Goal: Find contact information: Find contact information

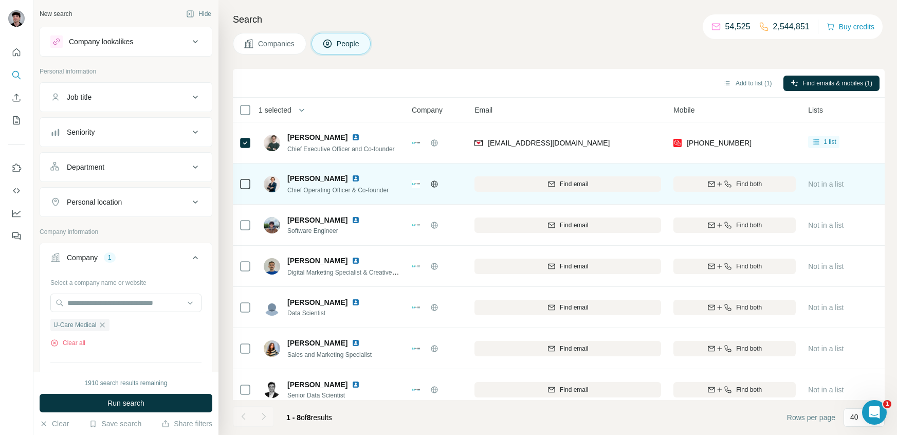
click at [255, 182] on td at bounding box center [245, 183] width 25 height 41
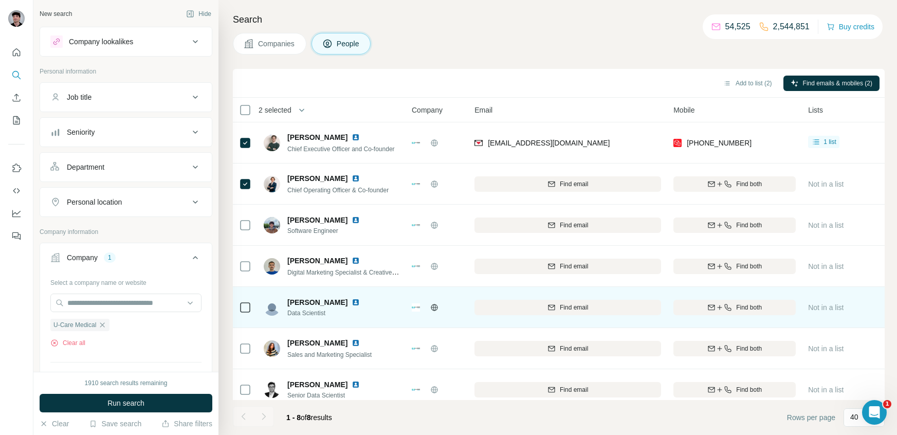
scroll to position [51, 0]
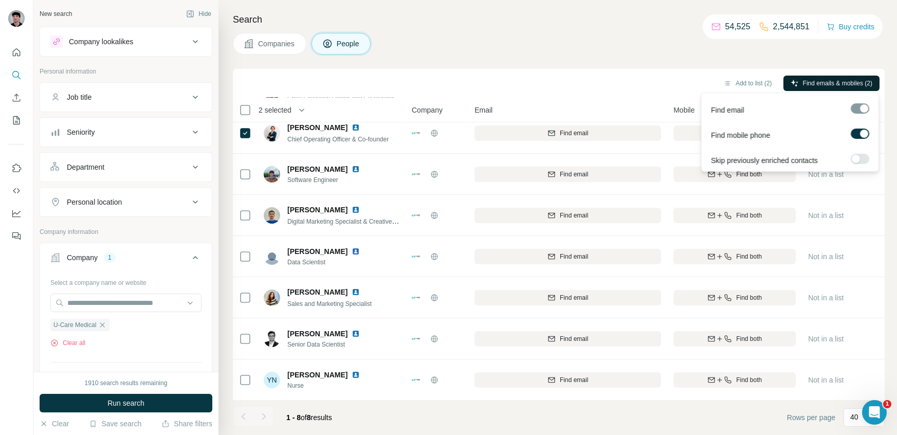
click at [807, 83] on span "Find emails & mobiles (2)" at bounding box center [836, 83] width 69 height 9
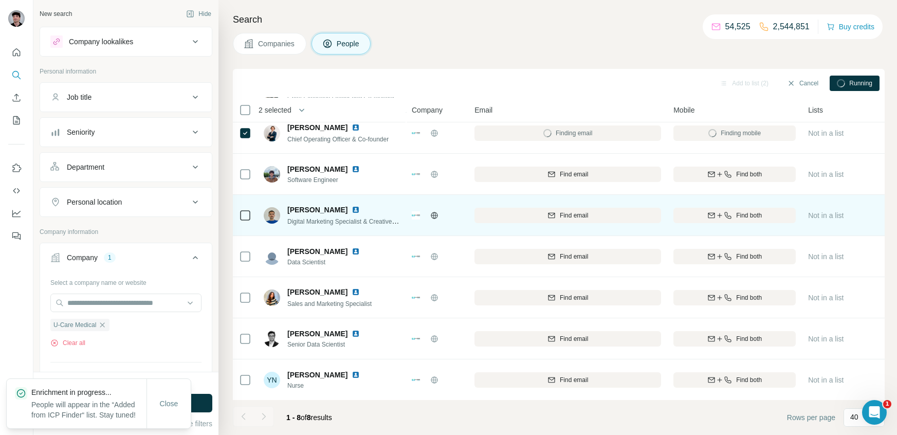
scroll to position [0, 0]
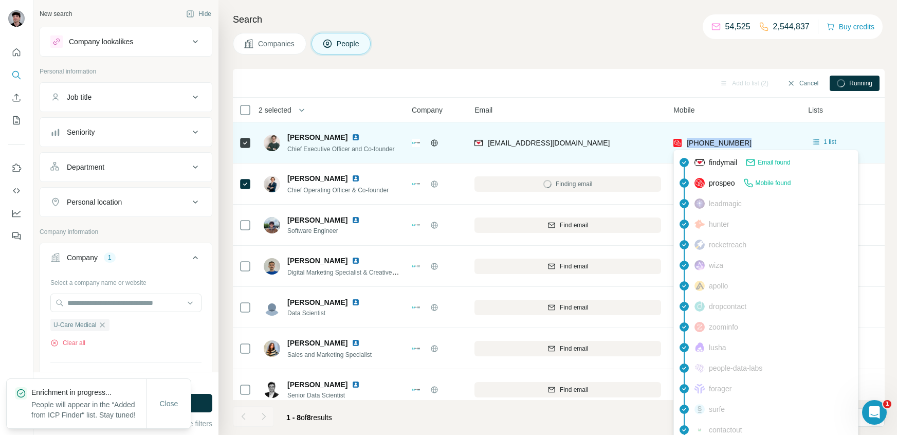
drag, startPoint x: 756, startPoint y: 140, endPoint x: 685, endPoint y: 143, distance: 70.5
click at [685, 143] on div "[PHONE_NUMBER]" at bounding box center [734, 142] width 122 height 28
copy span "[PHONE_NUMBER]"
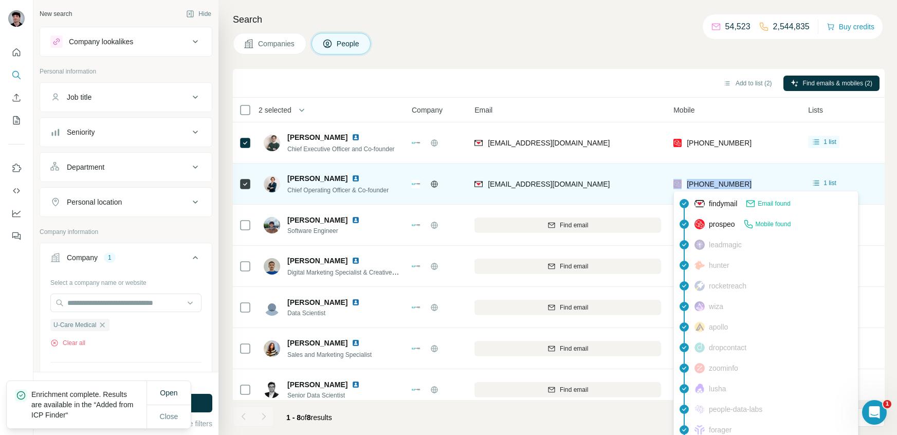
drag, startPoint x: 773, startPoint y: 182, endPoint x: 682, endPoint y: 184, distance: 90.4
click at [682, 184] on div "[PHONE_NUMBER]" at bounding box center [734, 184] width 122 height 28
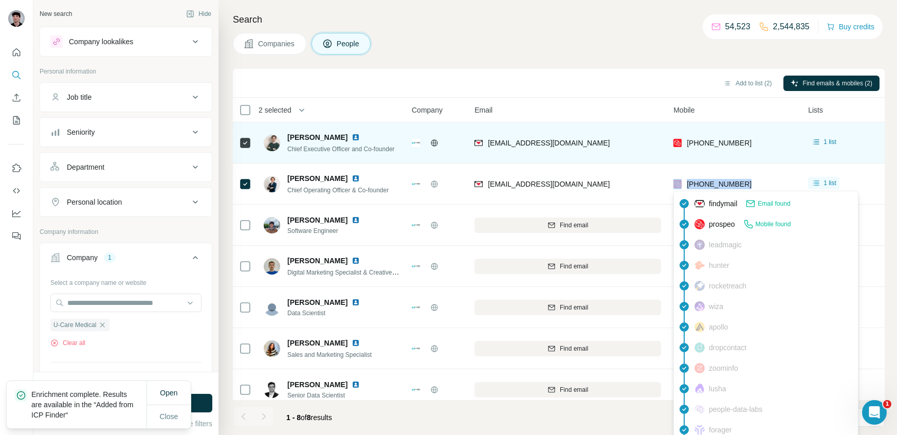
copy div "[PHONE_NUMBER]"
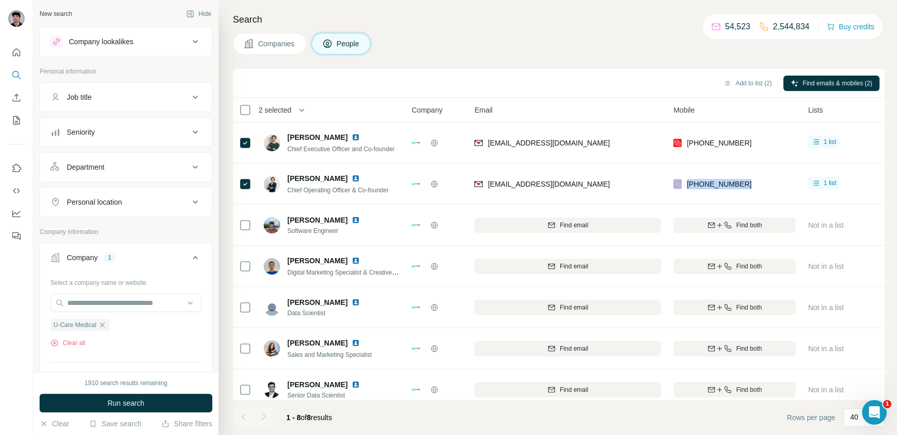
click at [186, 44] on div "Company lookalikes" at bounding box center [119, 41] width 139 height 12
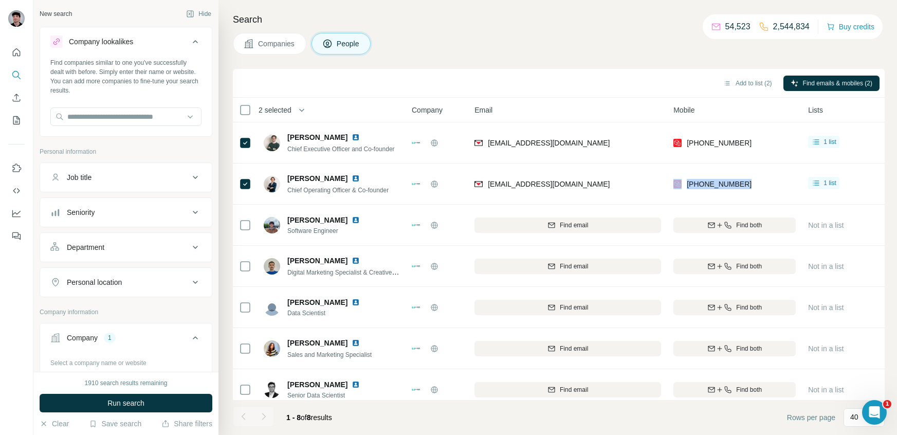
click at [186, 44] on div "Company lookalikes" at bounding box center [119, 41] width 139 height 12
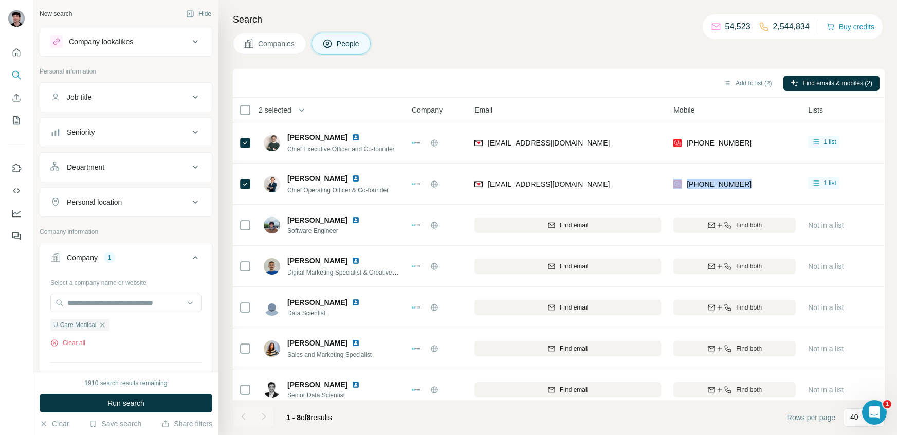
click at [127, 256] on div "Company 1" at bounding box center [119, 257] width 139 height 10
click at [106, 327] on icon "button" at bounding box center [102, 325] width 8 height 8
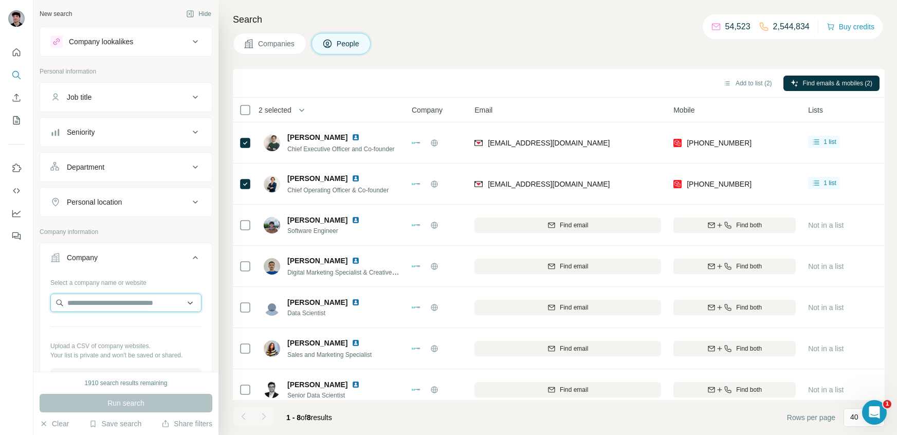
click at [107, 303] on input "text" at bounding box center [125, 302] width 151 height 18
type input "**********"
click at [129, 327] on div "Build Trust [DOMAIN_NAME]" at bounding box center [126, 330] width 146 height 28
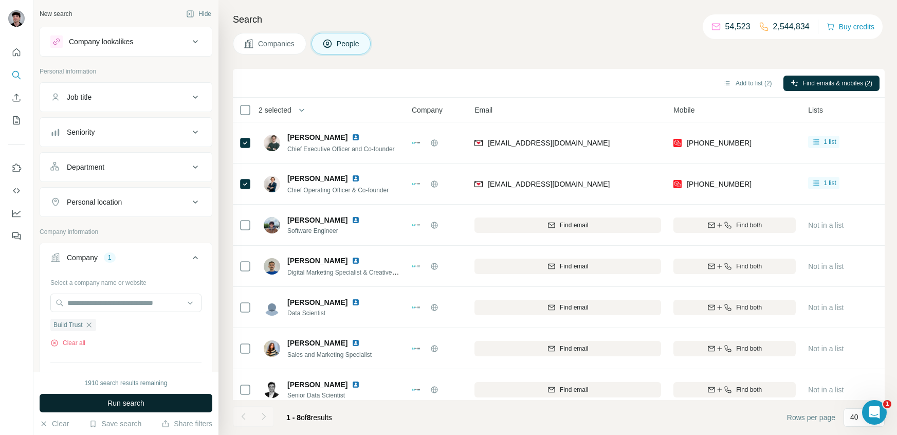
click at [142, 397] on button "Run search" at bounding box center [126, 403] width 173 height 18
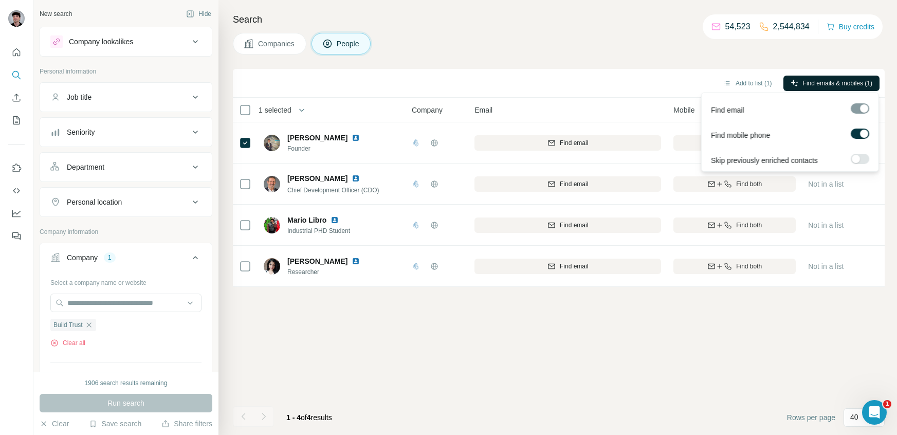
click at [804, 89] on button "Find emails & mobiles (1)" at bounding box center [831, 83] width 96 height 15
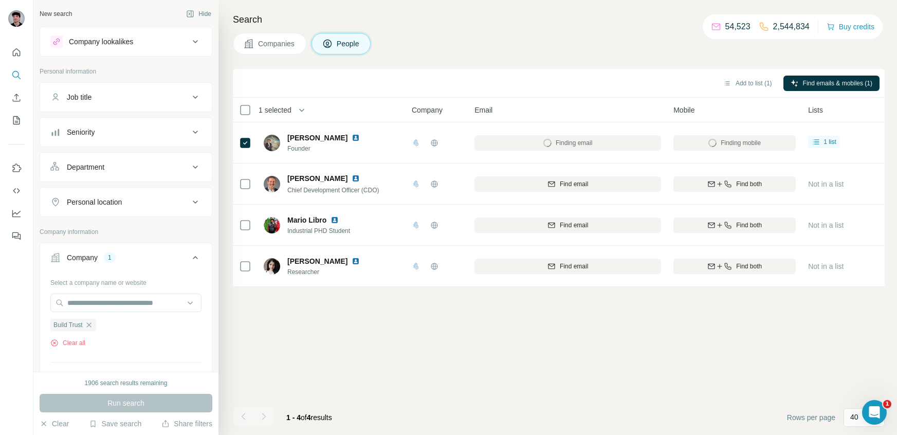
click at [553, 69] on div "Add to list (1) Find emails & mobiles (1)" at bounding box center [558, 83] width 651 height 29
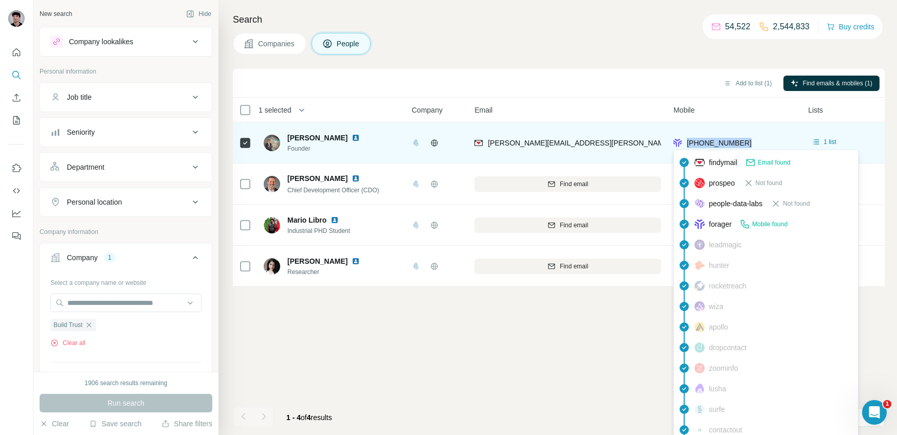
drag, startPoint x: 752, startPoint y: 144, endPoint x: 686, endPoint y: 142, distance: 65.8
click at [686, 142] on div "[PHONE_NUMBER]" at bounding box center [734, 142] width 122 height 28
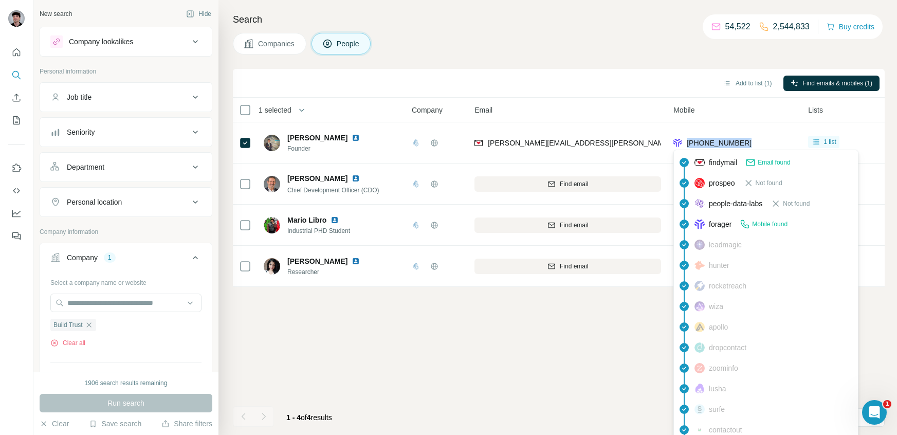
copy span "[PHONE_NUMBER]"
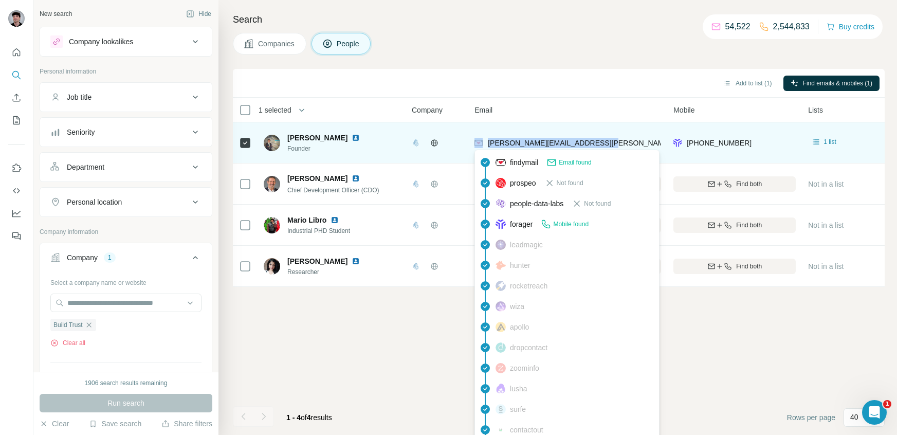
drag, startPoint x: 604, startPoint y: 141, endPoint x: 475, endPoint y: 140, distance: 129.0
click at [475, 140] on div "[PERSON_NAME][EMAIL_ADDRESS][PERSON_NAME][DOMAIN_NAME]" at bounding box center [567, 142] width 186 height 28
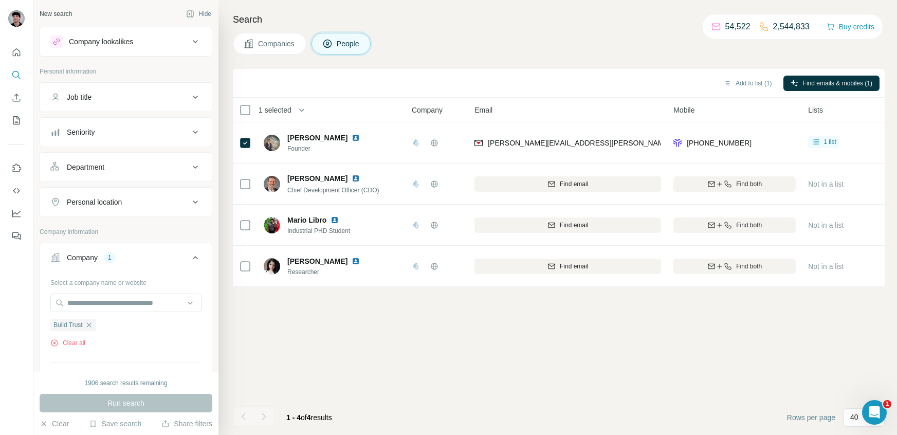
click at [539, 89] on div "Add to list (1) Find emails & mobiles (1)" at bounding box center [558, 83] width 641 height 18
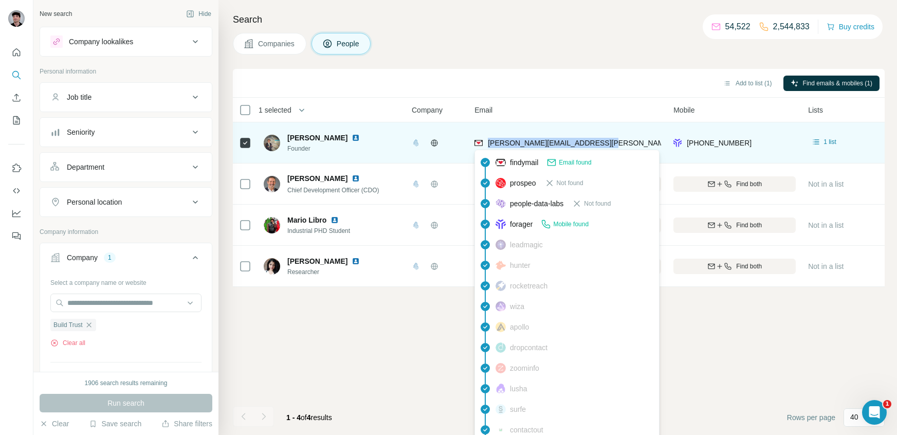
drag, startPoint x: 580, startPoint y: 144, endPoint x: 488, endPoint y: 146, distance: 92.0
click at [488, 146] on div "[PERSON_NAME][EMAIL_ADDRESS][PERSON_NAME][DOMAIN_NAME]" at bounding box center [567, 142] width 186 height 28
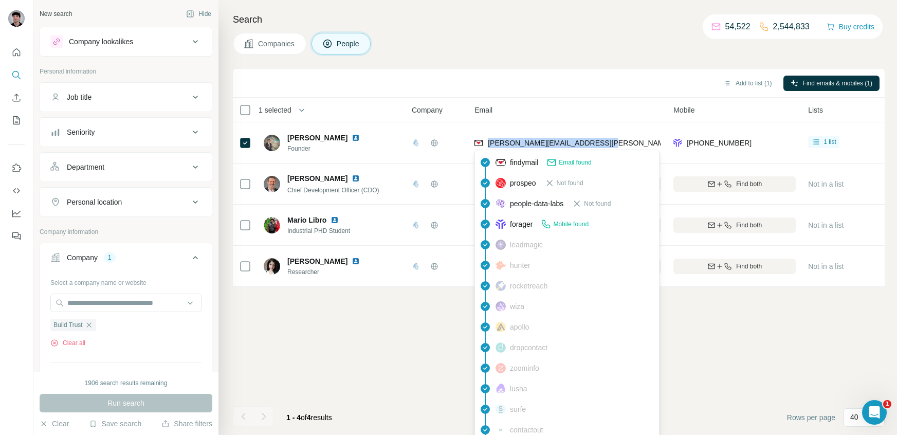
copy span "[PERSON_NAME][EMAIL_ADDRESS][PERSON_NAME][DOMAIN_NAME]"
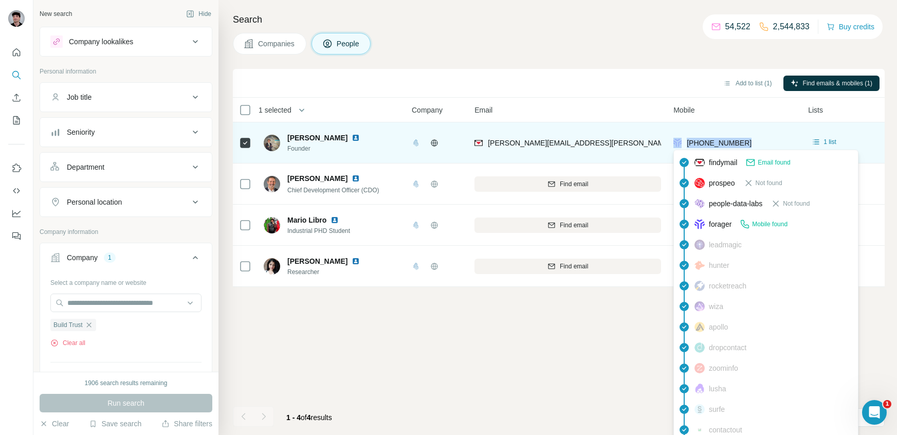
drag, startPoint x: 759, startPoint y: 138, endPoint x: 682, endPoint y: 143, distance: 76.7
click at [682, 143] on div "[PHONE_NUMBER]" at bounding box center [734, 142] width 122 height 28
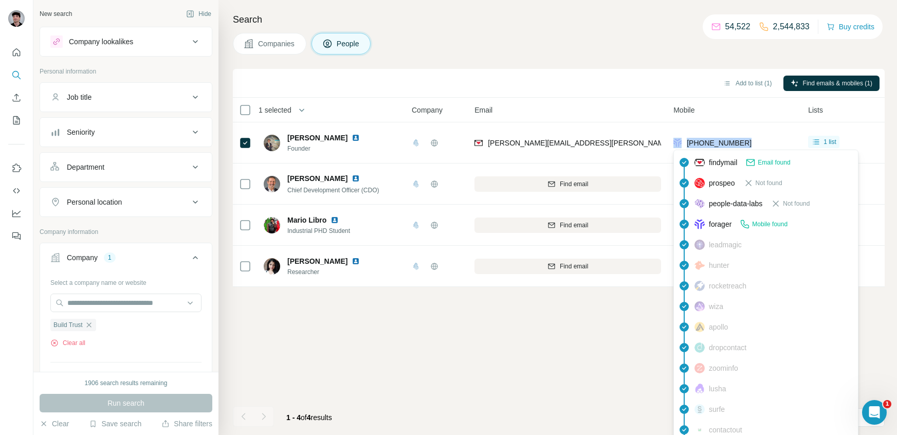
copy div "[PHONE_NUMBER]"
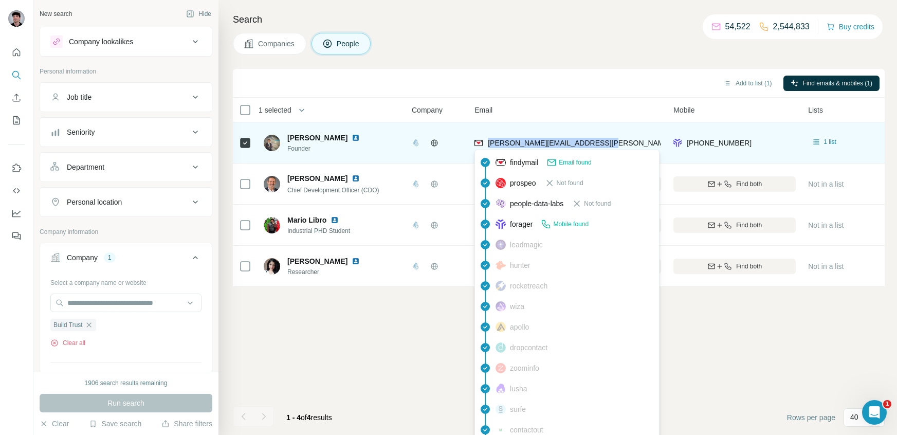
drag, startPoint x: 600, startPoint y: 144, endPoint x: 487, endPoint y: 144, distance: 112.5
click at [487, 144] on div "[PERSON_NAME][EMAIL_ADDRESS][PERSON_NAME][DOMAIN_NAME]" at bounding box center [567, 142] width 186 height 28
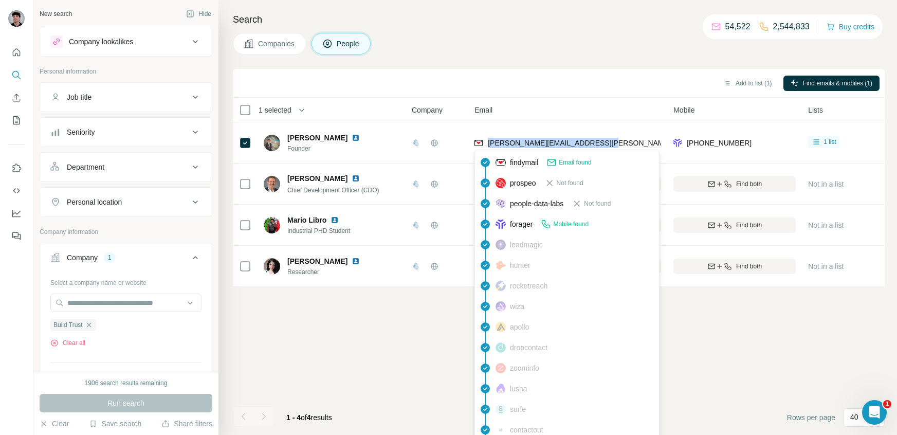
copy span "[PERSON_NAME][EMAIL_ADDRESS][PERSON_NAME][DOMAIN_NAME]"
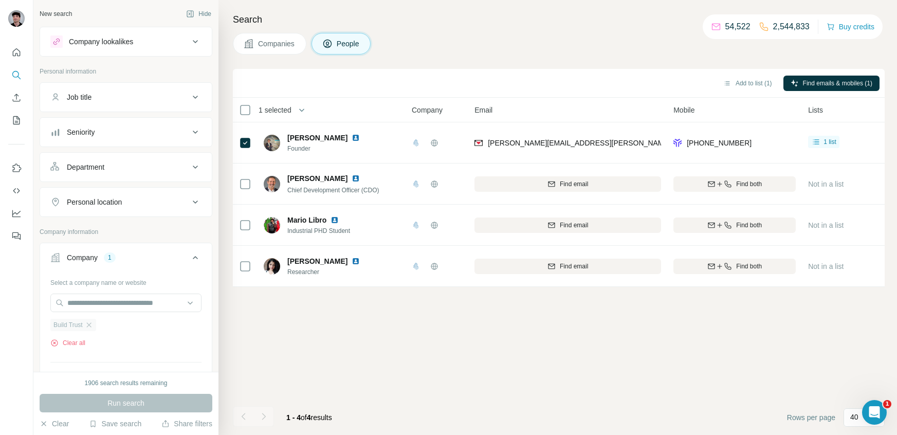
click at [86, 328] on div "Build Trust" at bounding box center [73, 325] width 46 height 12
click at [93, 329] on div "Build Trust" at bounding box center [73, 325] width 46 height 12
click at [98, 301] on input "text" at bounding box center [125, 302] width 151 height 18
click at [91, 322] on div "Type to search" at bounding box center [126, 326] width 146 height 21
click at [92, 322] on icon "button" at bounding box center [89, 325] width 8 height 8
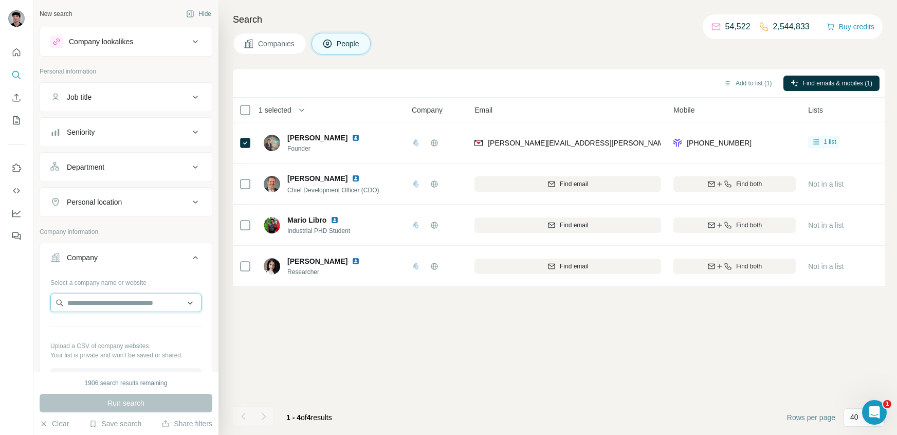
click at [98, 306] on input "text" at bounding box center [125, 302] width 151 height 18
type input "**********"
click at [118, 327] on p "Freedhome Luxury Motorhome Hire" at bounding box center [136, 330] width 113 height 21
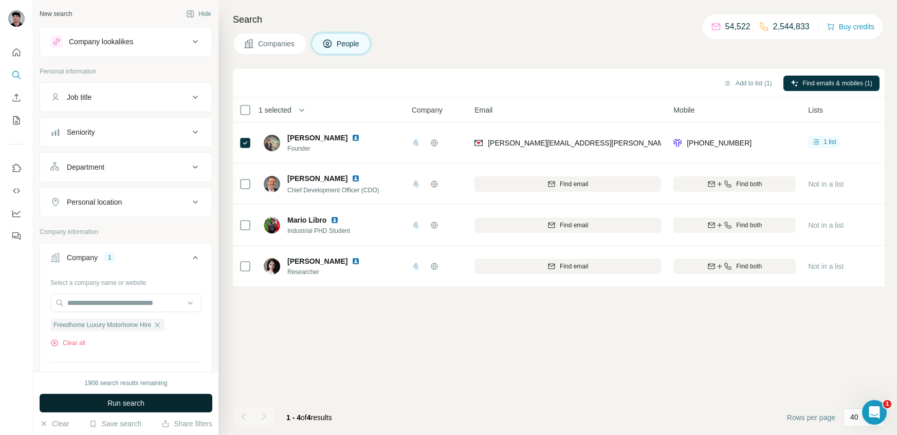
click at [151, 398] on button "Run search" at bounding box center [126, 403] width 173 height 18
